Goal: Task Accomplishment & Management: Complete application form

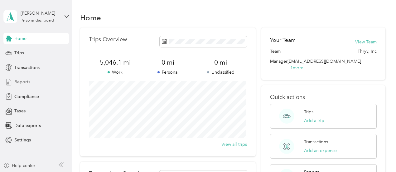
click at [27, 82] on span "Reports" at bounding box center [22, 82] width 16 height 7
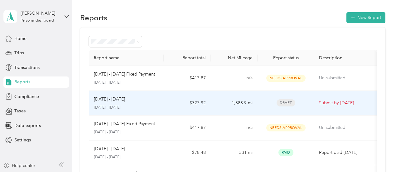
click at [142, 103] on div "[DATE] - [DATE] [DATE] - [DATE]" at bounding box center [126, 103] width 65 height 15
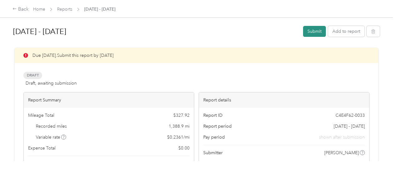
click at [311, 32] on button "Submit" at bounding box center [314, 31] width 23 height 11
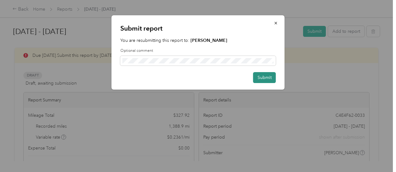
click at [262, 78] on button "Submit" at bounding box center [264, 77] width 23 height 11
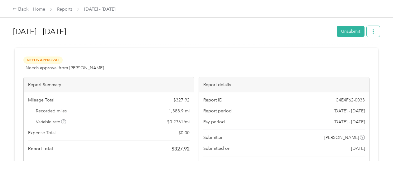
click at [372, 30] on icon "button" at bounding box center [373, 31] width 4 height 4
click at [234, 39] on div "[DATE] - [DATE]" at bounding box center [172, 31] width 319 height 16
click at [21, 9] on div "Back" at bounding box center [20, 9] width 16 height 7
